Goal: Information Seeking & Learning: Learn about a topic

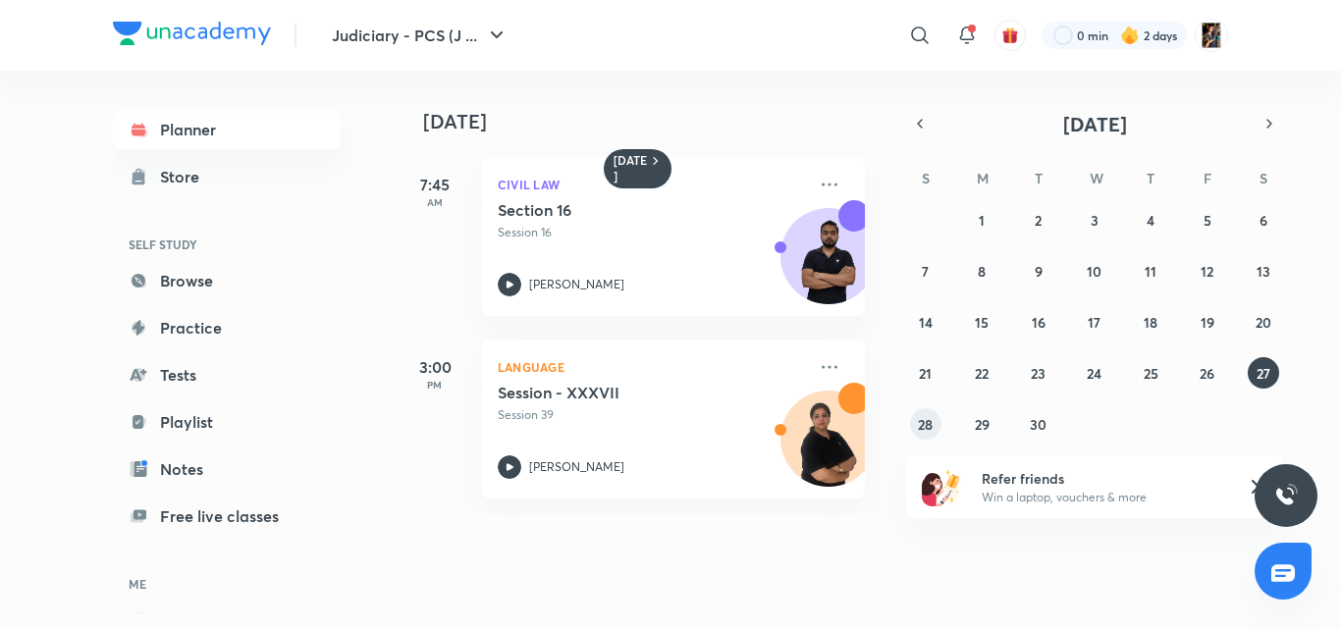
click at [924, 437] on button "28" at bounding box center [925, 423] width 31 height 31
click at [611, 238] on p "Session 17" at bounding box center [652, 233] width 308 height 18
